Goal: Information Seeking & Learning: Learn about a topic

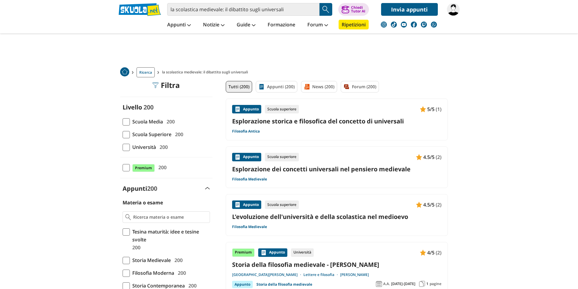
drag, startPoint x: 126, startPoint y: 136, endPoint x: 160, endPoint y: 132, distance: 33.9
click at [126, 136] on span at bounding box center [125, 134] width 7 height 7
click at [122, 134] on input "Scuola Superiore 200" at bounding box center [122, 134] width 0 height 0
